Goal: Check status: Check status

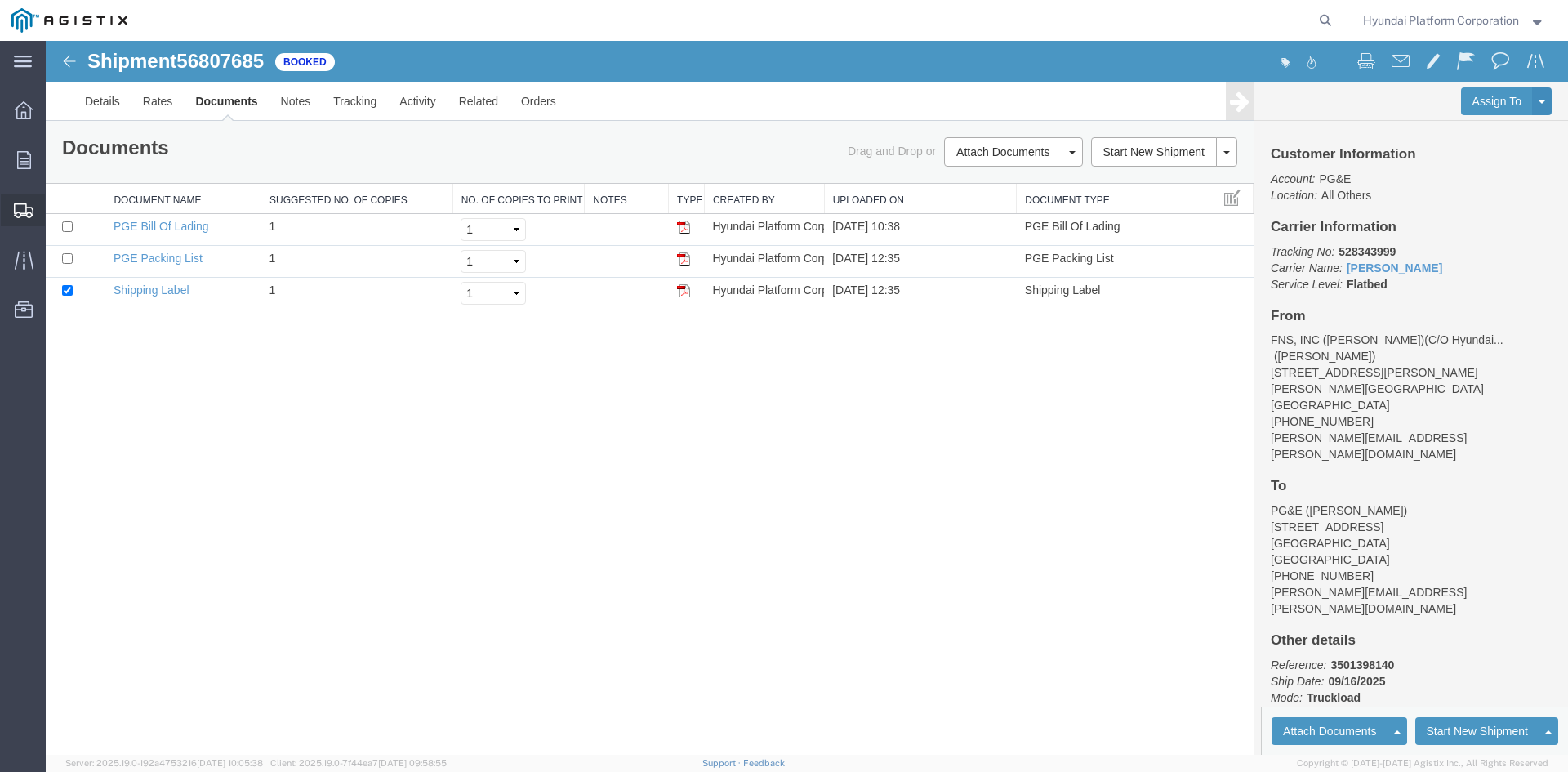
click at [0, 0] on span "Shipment Manager" at bounding box center [0, 0] width 0 height 0
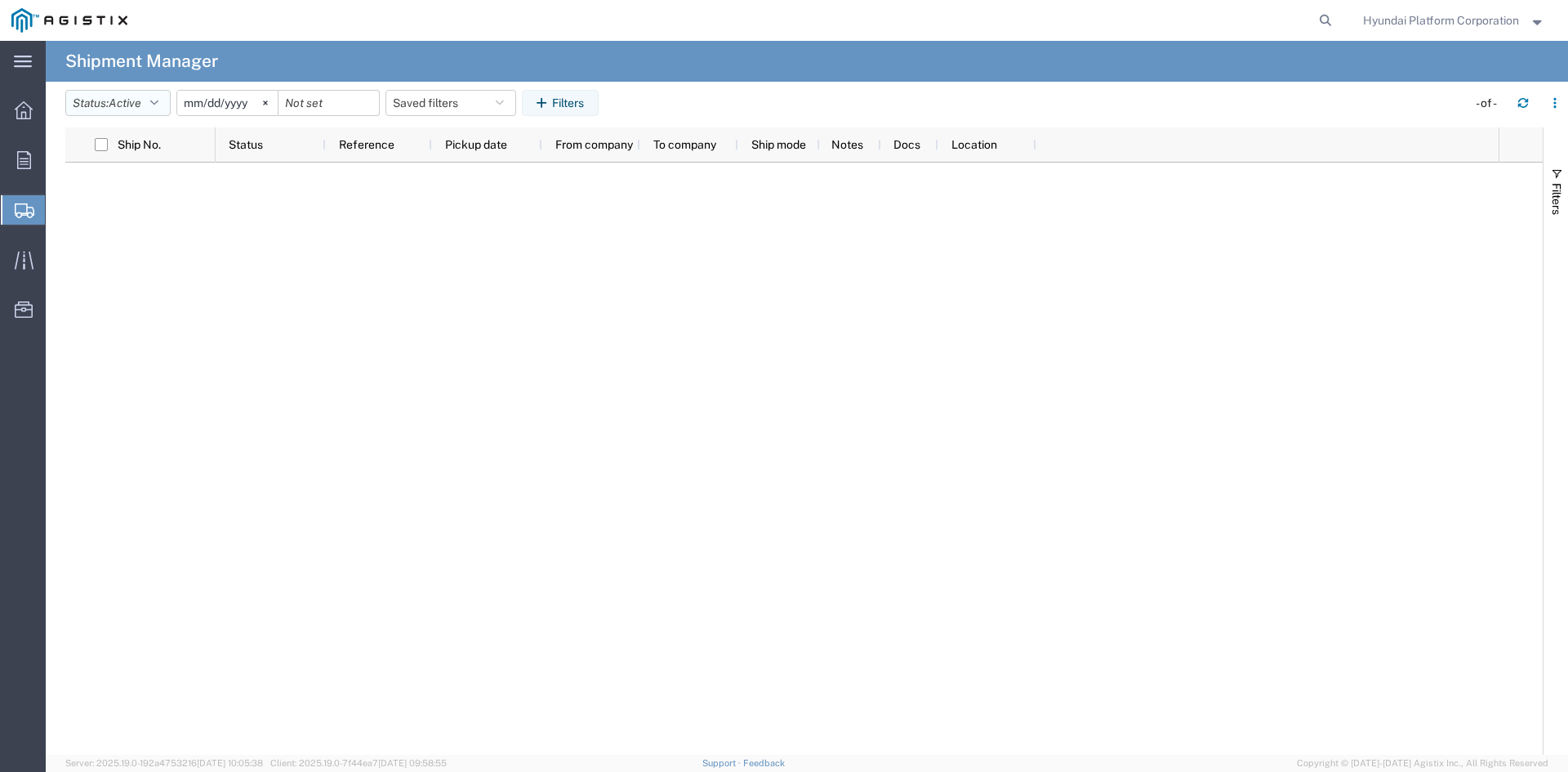
click at [142, 107] on span "Active" at bounding box center [124, 103] width 32 height 13
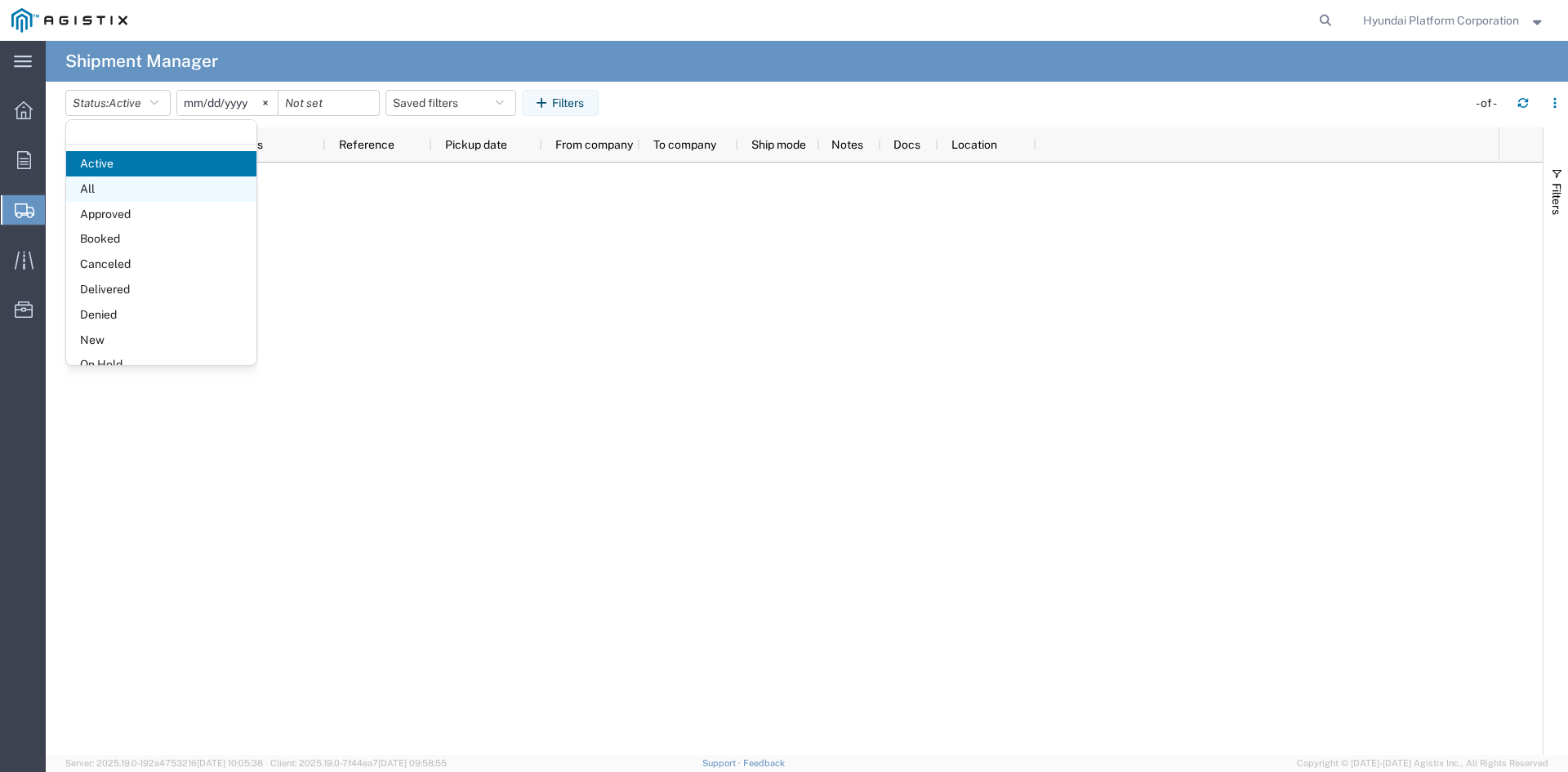
click at [160, 194] on span "All" at bounding box center [161, 190] width 190 height 26
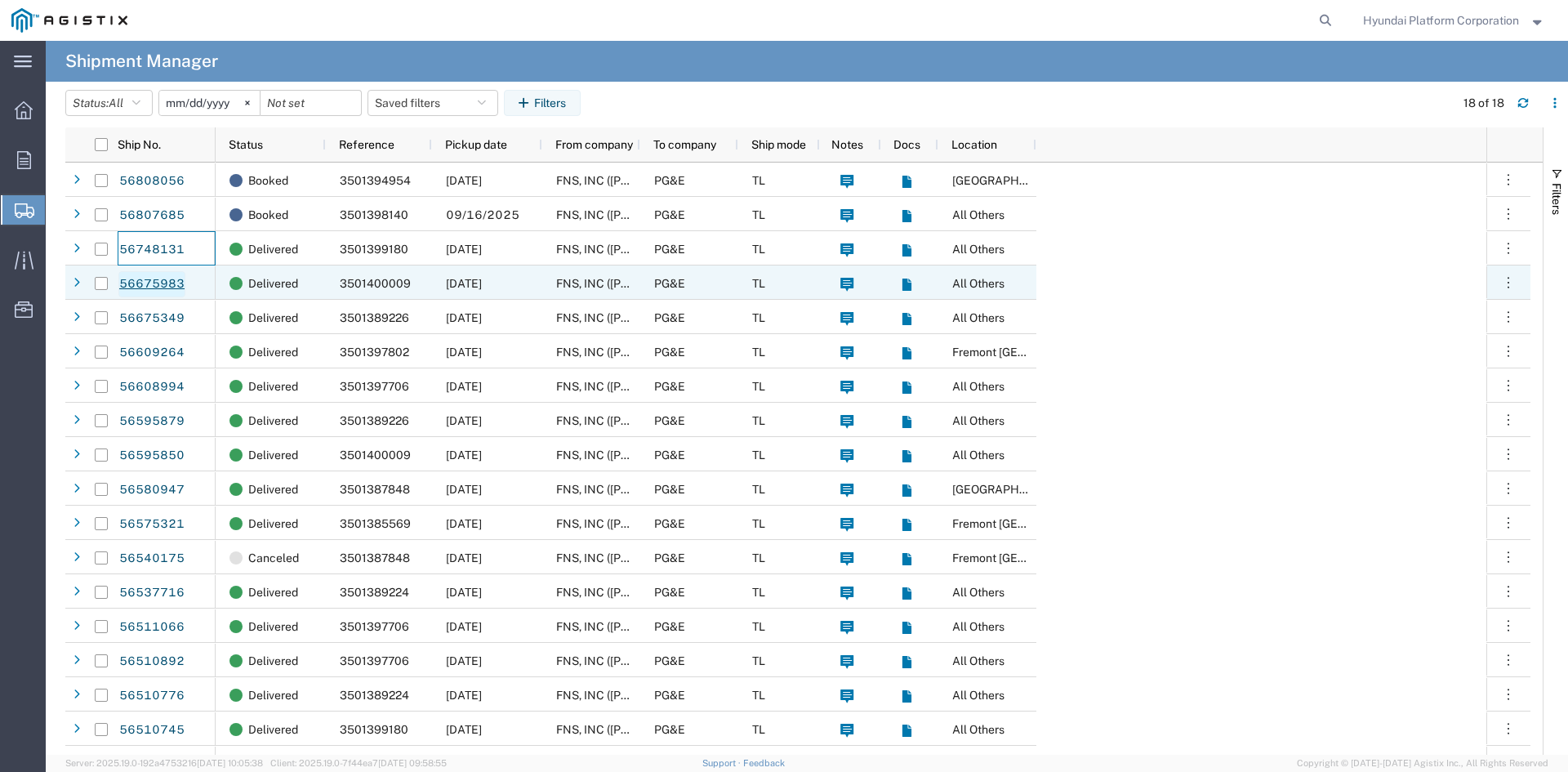
click at [167, 284] on link "56675983" at bounding box center [152, 284] width 67 height 26
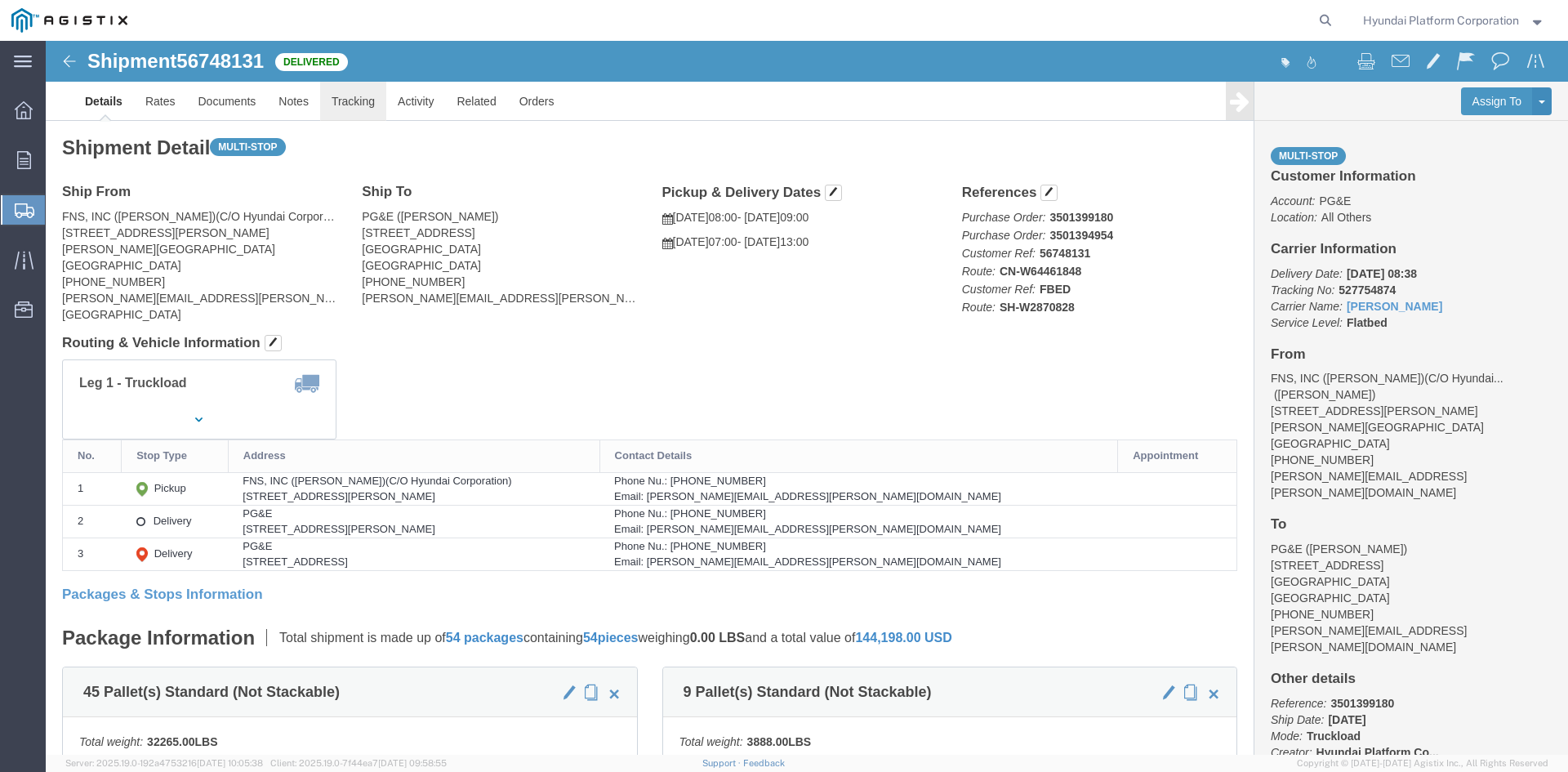
click link "Tracking"
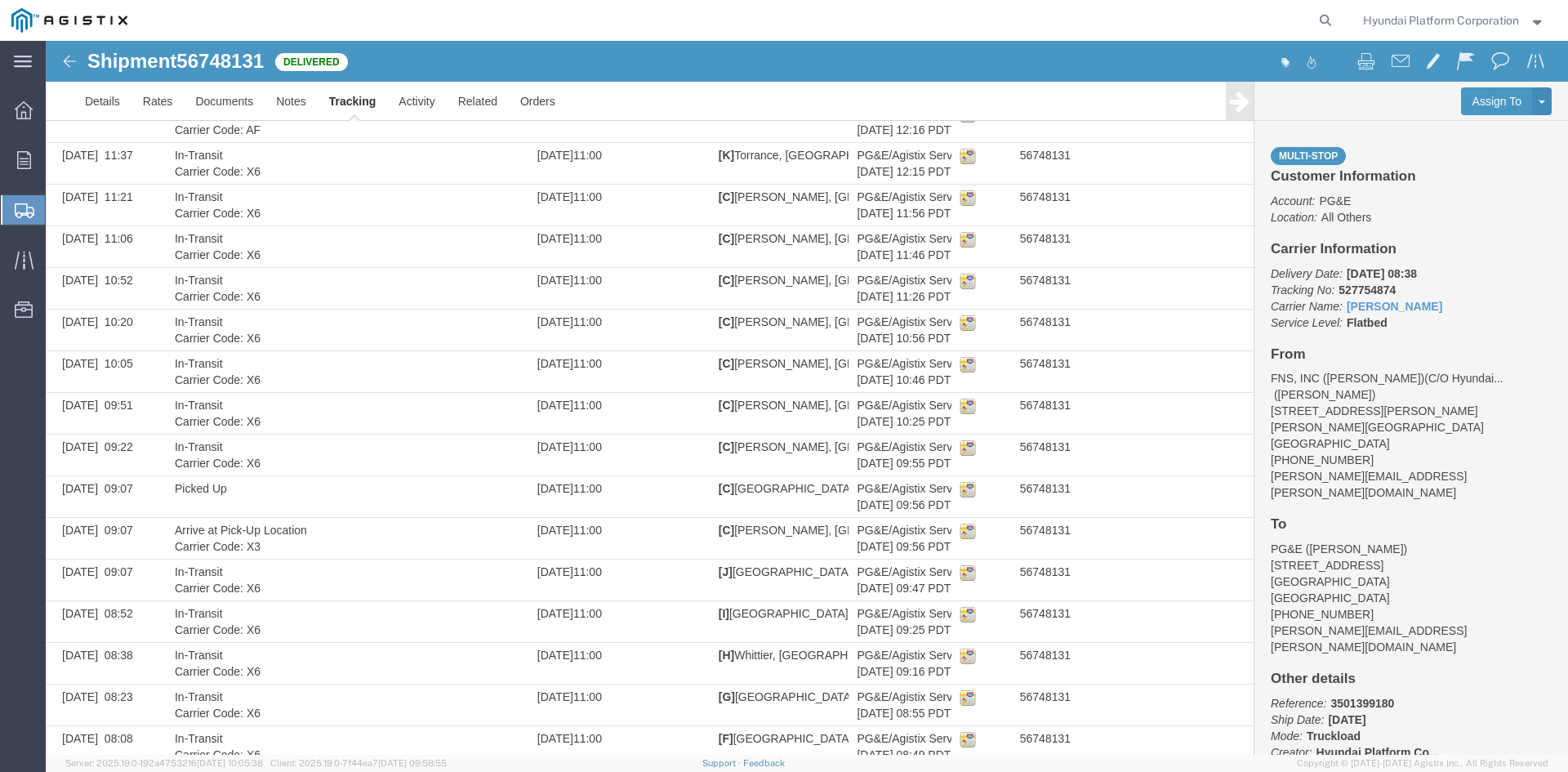
scroll to position [2695, 0]
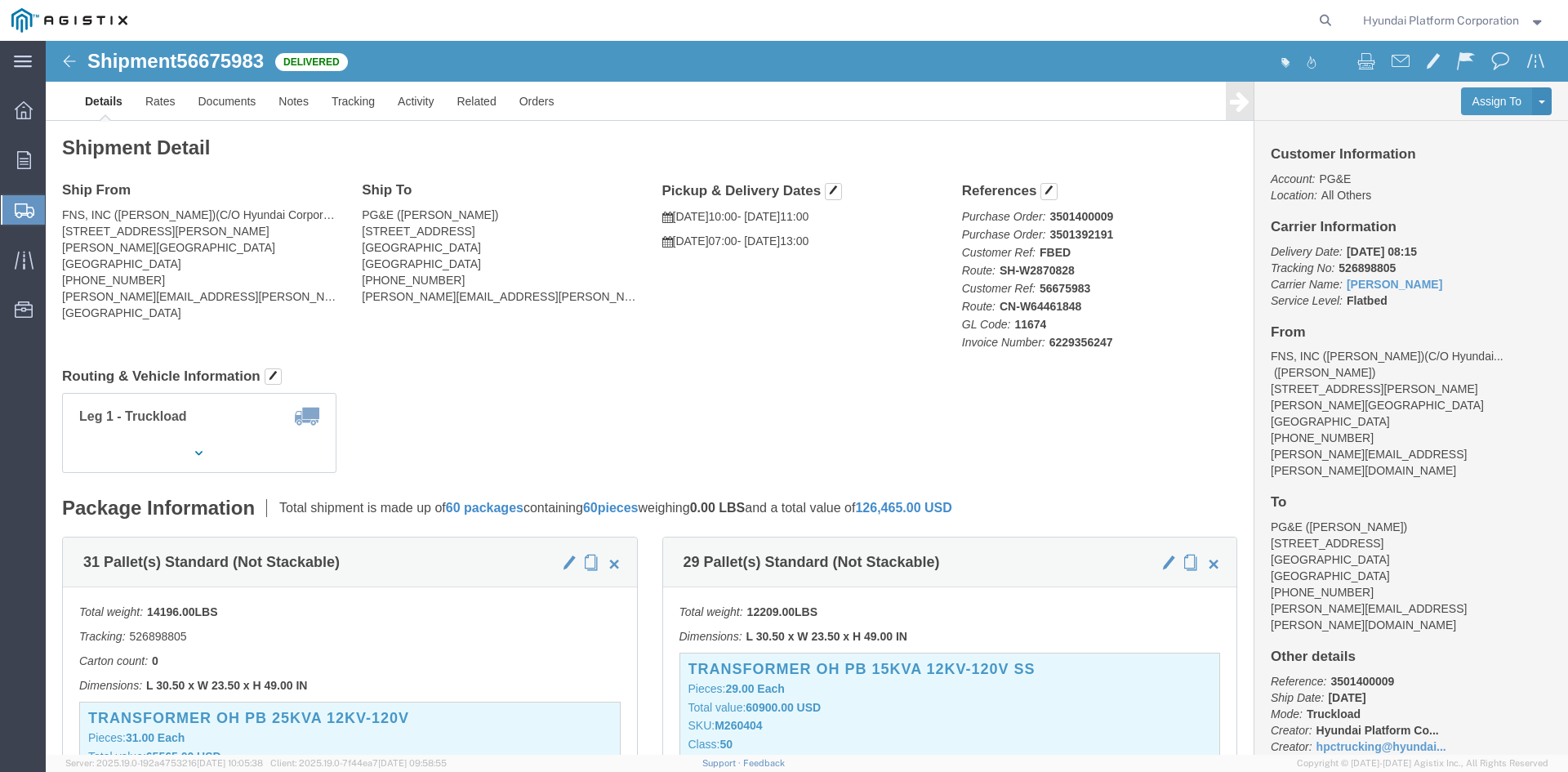
click div "Ship From FNS, INC ([PERSON_NAME])(C/O Hyundai Corporation) ([PERSON_NAME]) [ST…"
